Goal: Transaction & Acquisition: Purchase product/service

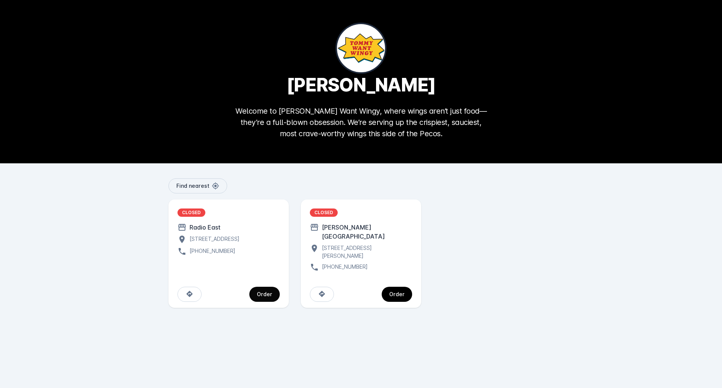
click at [264, 292] on div "Order" at bounding box center [264, 294] width 15 height 5
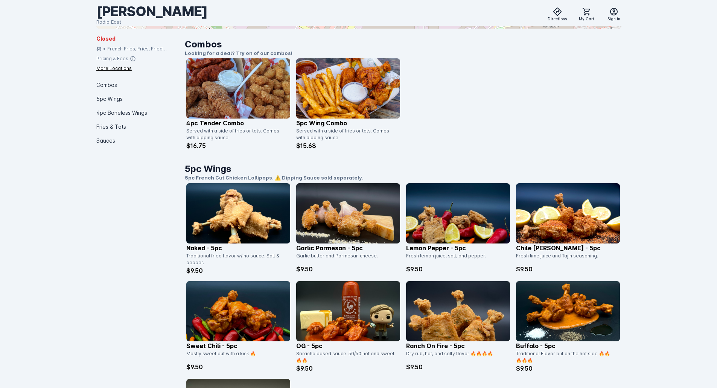
scroll to position [190, 0]
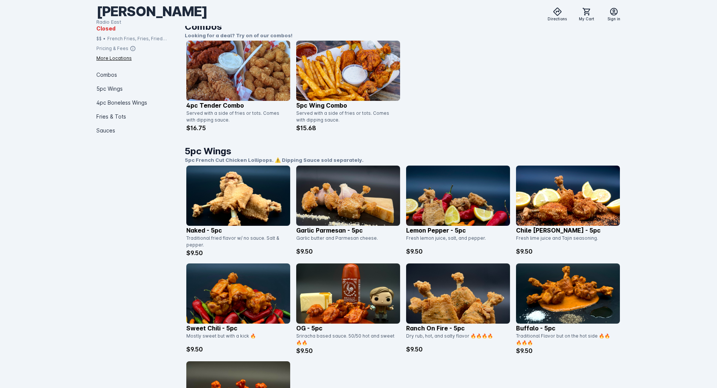
click at [213, 201] on img at bounding box center [238, 196] width 104 height 60
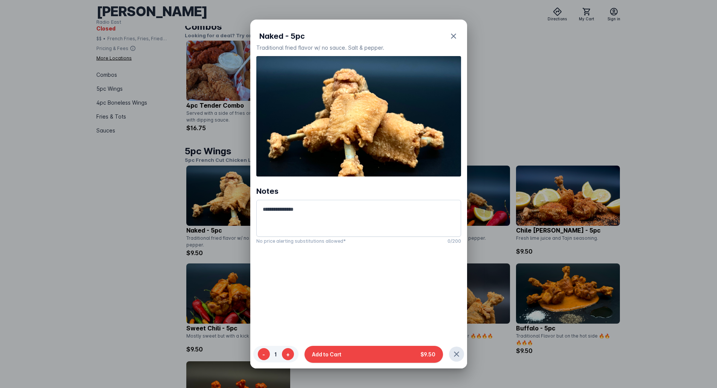
scroll to position [0, 0]
click at [453, 38] on icon "button" at bounding box center [453, 36] width 9 height 9
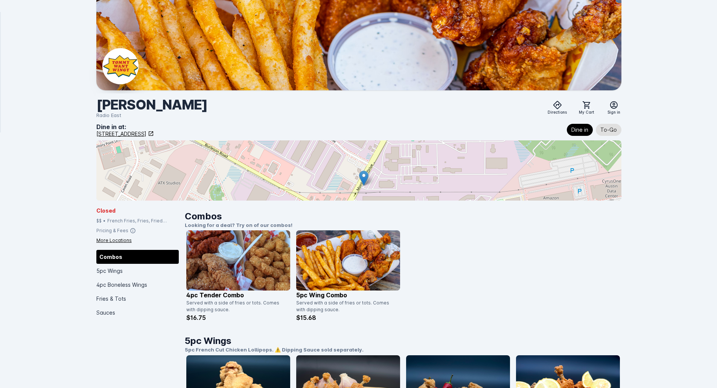
scroll to position [190, 0]
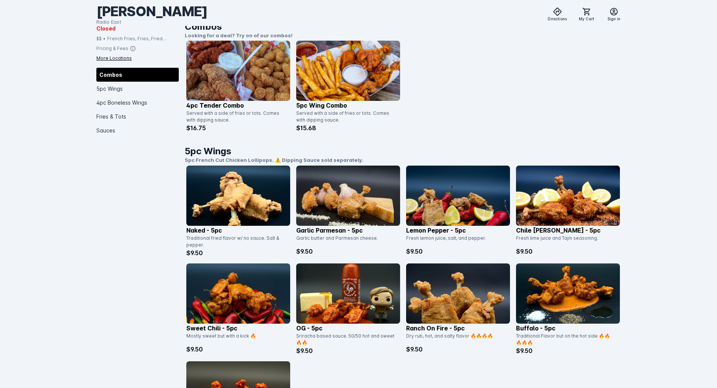
click at [341, 211] on img at bounding box center [348, 196] width 104 height 60
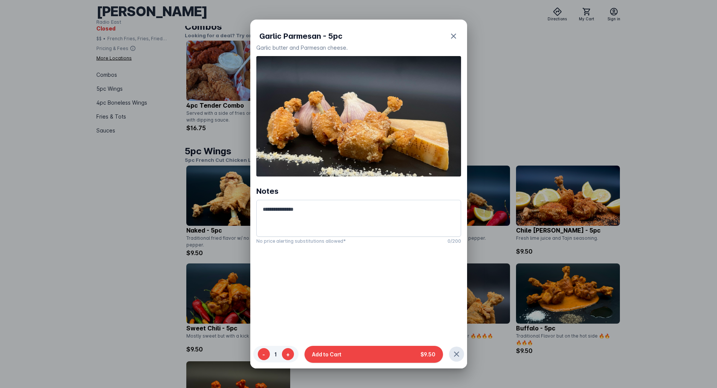
scroll to position [0, 0]
click at [454, 36] on icon "button" at bounding box center [453, 36] width 9 height 9
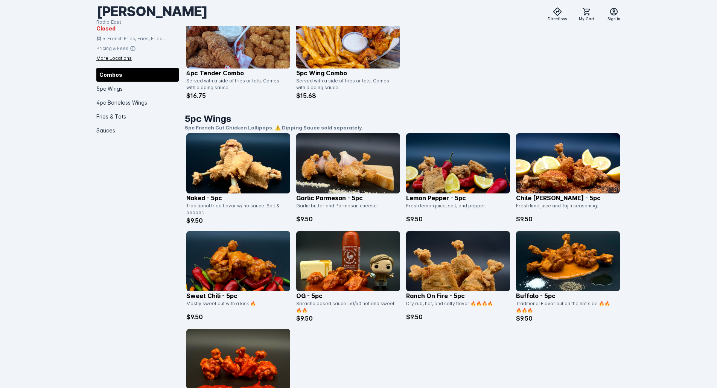
scroll to position [302, 0]
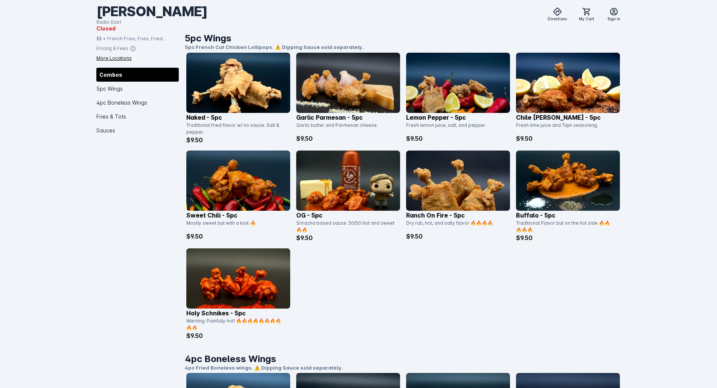
click at [249, 270] on img at bounding box center [238, 278] width 104 height 60
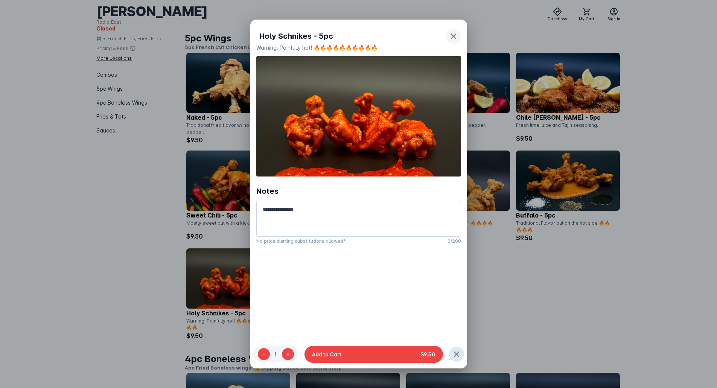
click at [455, 35] on span "button" at bounding box center [453, 36] width 18 height 18
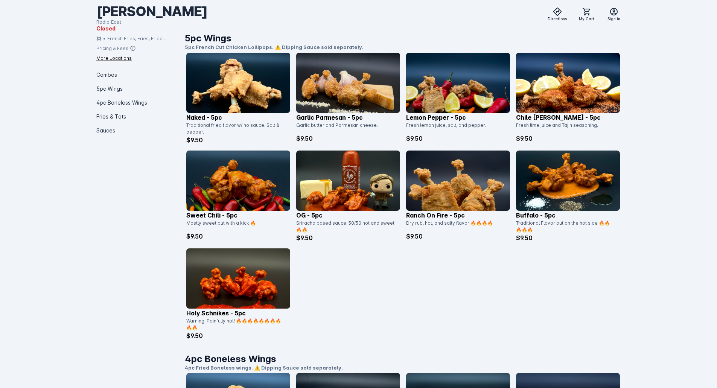
scroll to position [302, 0]
click at [359, 193] on img at bounding box center [348, 180] width 104 height 60
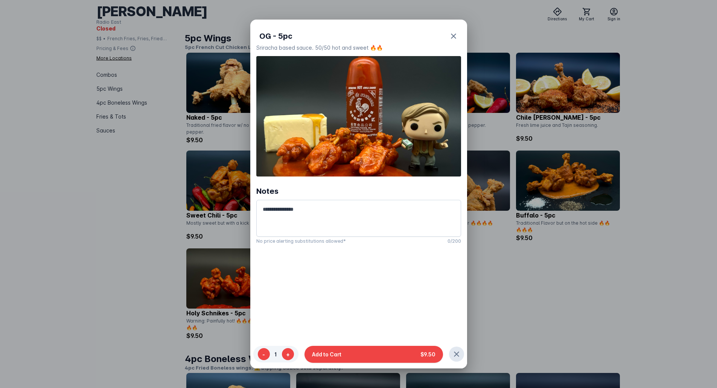
scroll to position [0, 0]
click at [454, 36] on icon "button" at bounding box center [453, 36] width 9 height 9
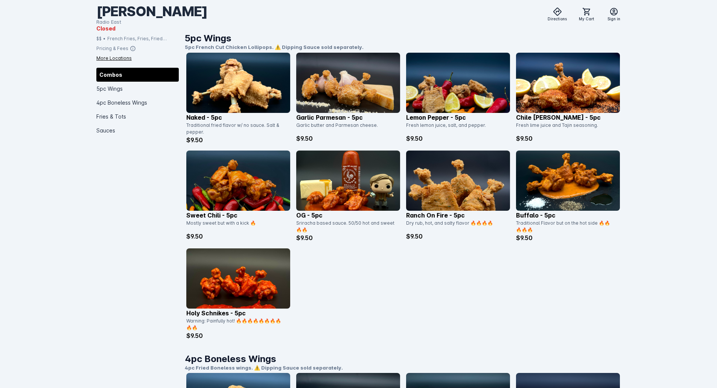
click at [470, 178] on img at bounding box center [458, 180] width 104 height 60
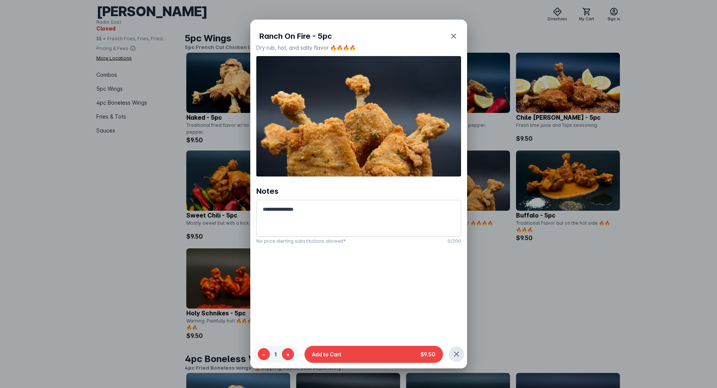
scroll to position [0, 0]
click at [453, 32] on icon "button" at bounding box center [453, 36] width 9 height 9
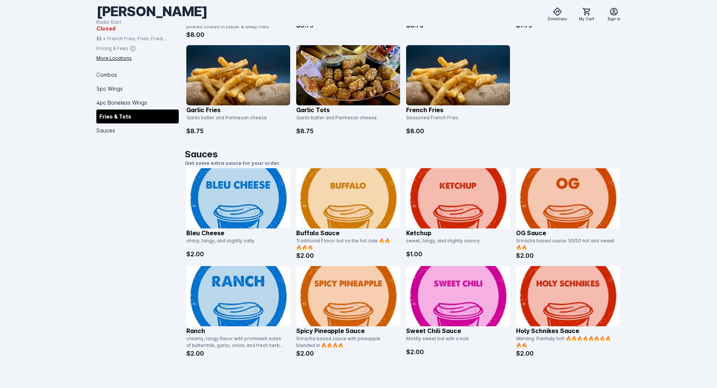
scroll to position [791, 0]
